Goal: Navigation & Orientation: Find specific page/section

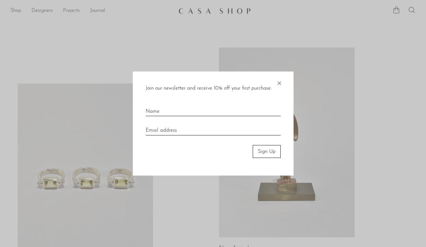
click at [278, 82] on span "×" at bounding box center [279, 81] width 6 height 21
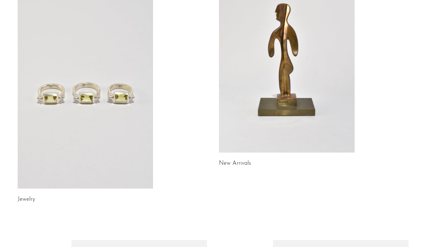
scroll to position [114, 0]
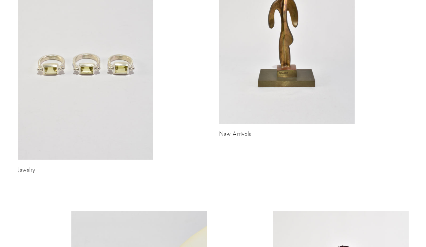
click at [128, 134] on link at bounding box center [86, 65] width 136 height 190
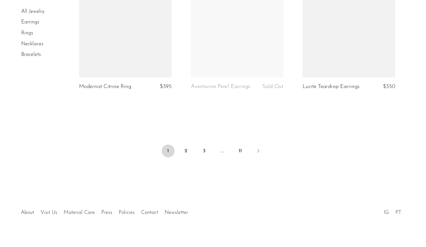
scroll to position [1898, 0]
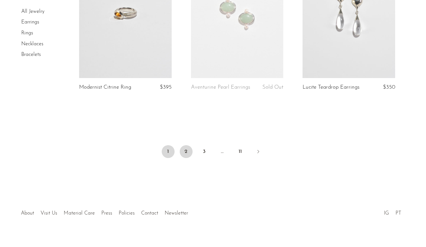
click at [186, 145] on link "2" at bounding box center [186, 151] width 13 height 13
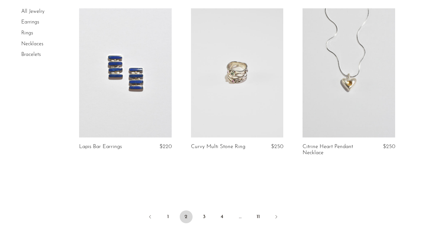
scroll to position [1856, 0]
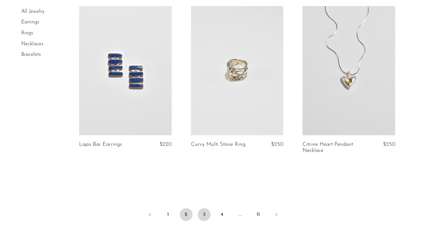
click at [203, 208] on link "3" at bounding box center [204, 214] width 13 height 13
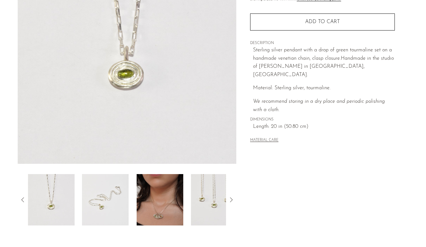
scroll to position [107, 0]
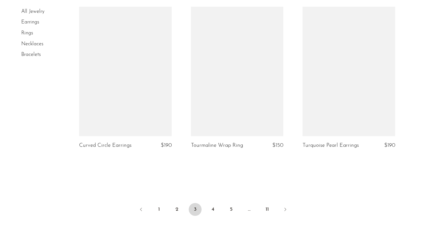
scroll to position [1835, 0]
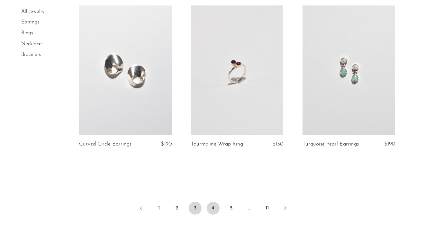
click at [208, 202] on link "4" at bounding box center [212, 208] width 13 height 13
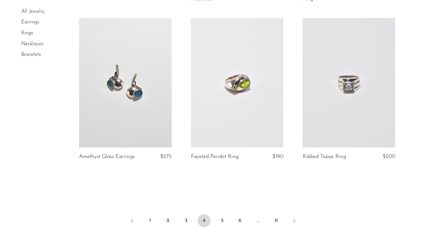
scroll to position [1831, 0]
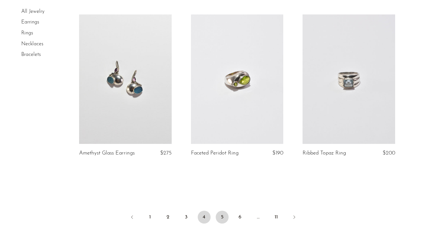
click at [222, 214] on link "5" at bounding box center [221, 217] width 13 height 13
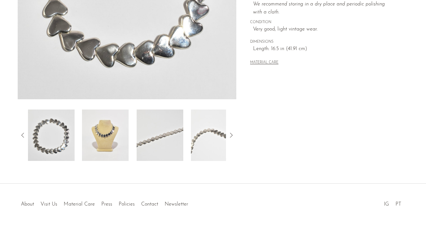
scroll to position [171, 0]
click at [112, 150] on img at bounding box center [105, 135] width 47 height 51
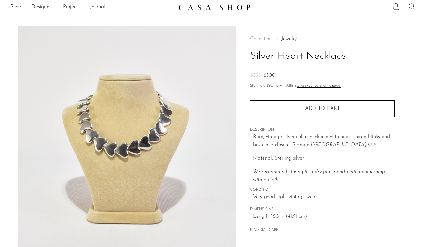
scroll to position [4, 0]
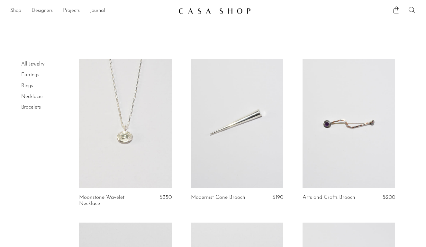
click at [135, 146] on link at bounding box center [125, 123] width 92 height 129
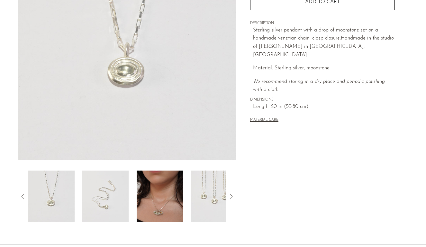
scroll to position [132, 0]
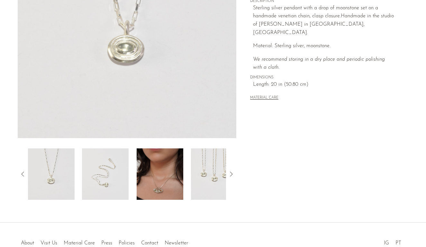
click at [164, 195] on img at bounding box center [159, 173] width 47 height 51
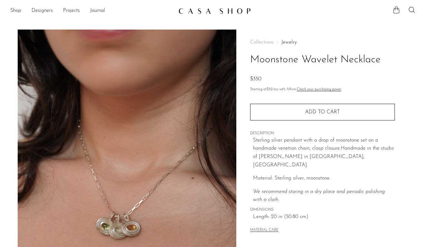
scroll to position [0, 0]
click at [41, 7] on link "Designers" at bounding box center [41, 11] width 21 height 8
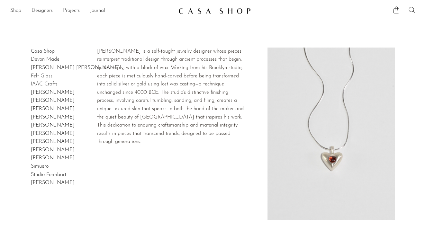
click at [35, 68] on link "[PERSON_NAME] [PERSON_NAME]" at bounding box center [75, 67] width 89 height 5
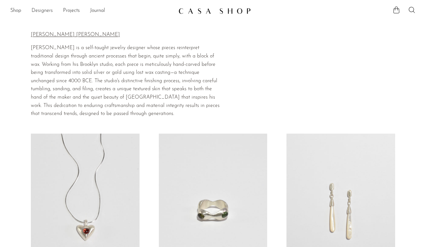
click at [47, 11] on link "Designers" at bounding box center [41, 11] width 21 height 8
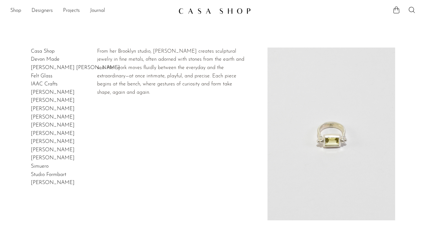
click at [49, 115] on link "[PERSON_NAME]" at bounding box center [53, 117] width 44 height 5
